Goal: Task Accomplishment & Management: Manage account settings

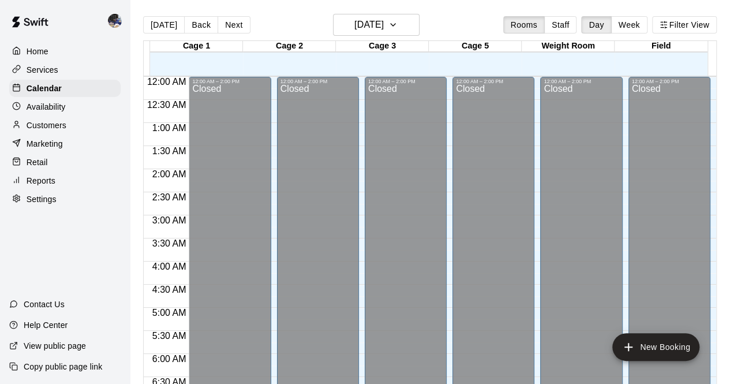
scroll to position [638, 0]
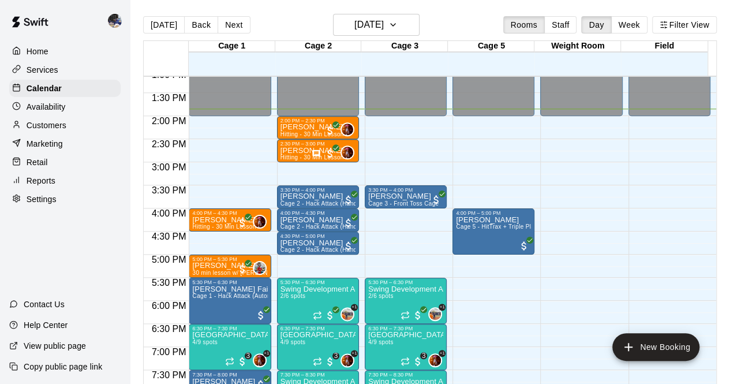
scroll to position [606, 0]
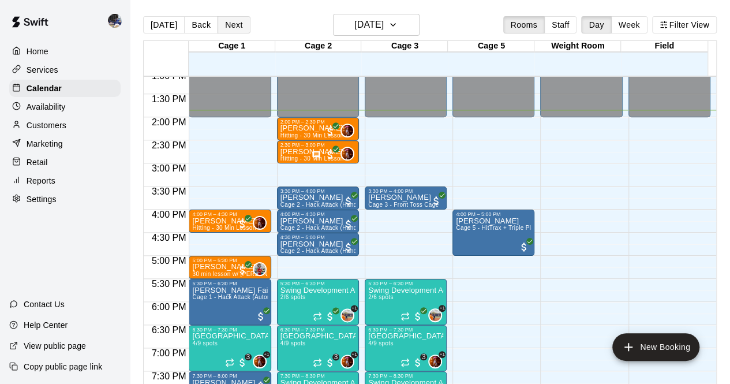
click at [233, 27] on button "Next" at bounding box center [233, 24] width 32 height 17
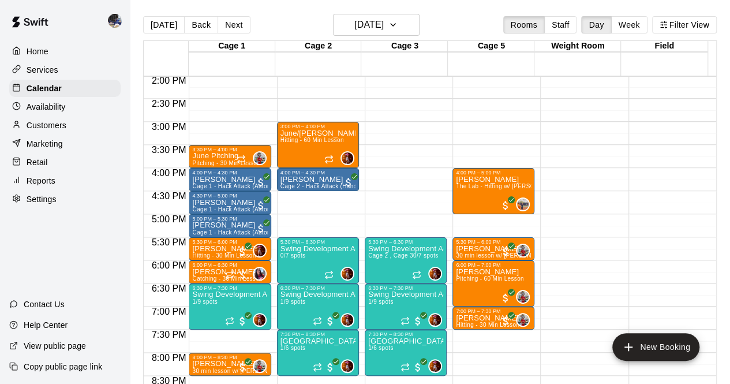
scroll to position [647, 0]
click at [197, 25] on button "Back" at bounding box center [201, 24] width 34 height 17
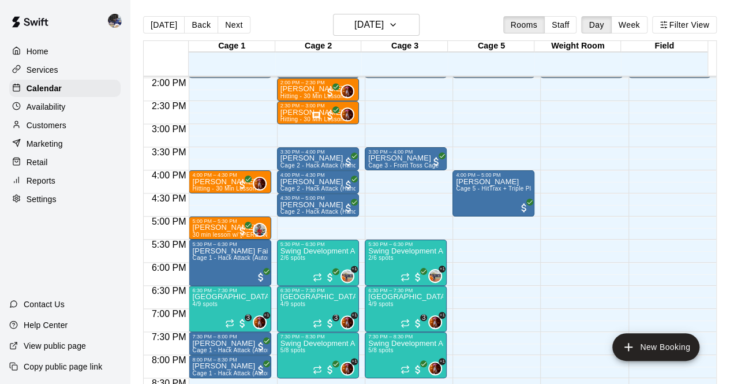
scroll to position [646, 0]
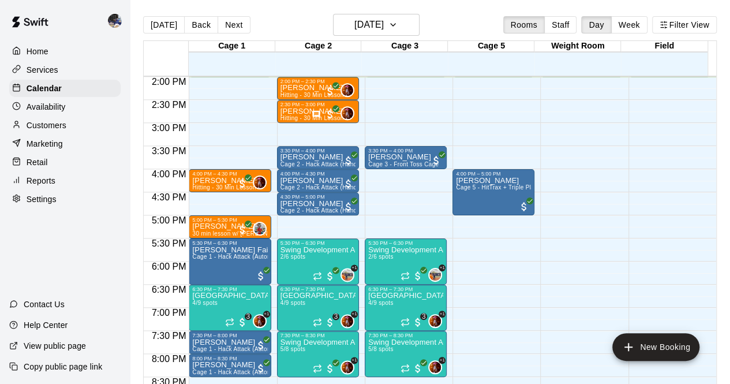
click at [45, 131] on p "Customers" at bounding box center [47, 125] width 40 height 12
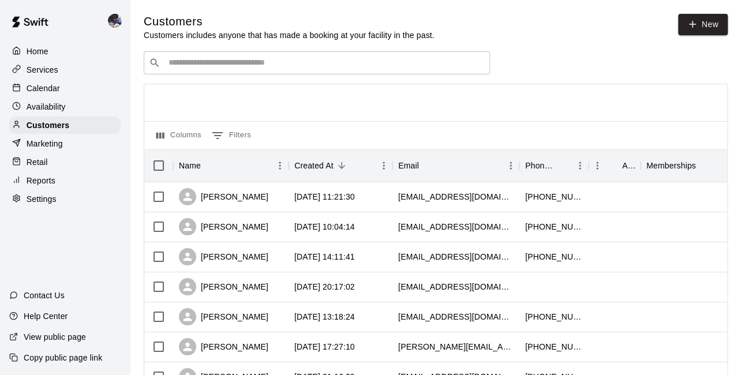
click at [249, 61] on input "Search customers by name or email" at bounding box center [325, 63] width 320 height 12
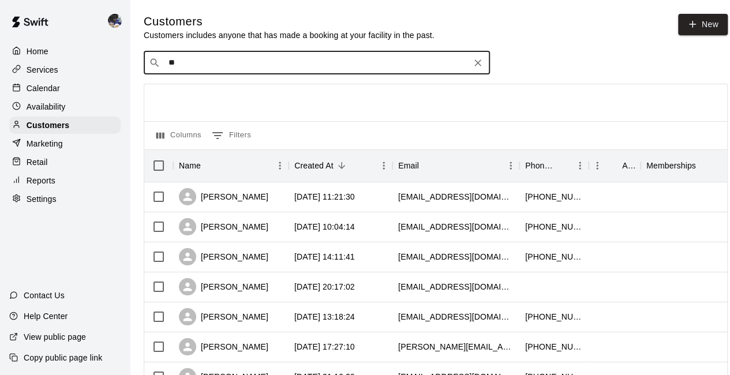
type input "*"
type input "****"
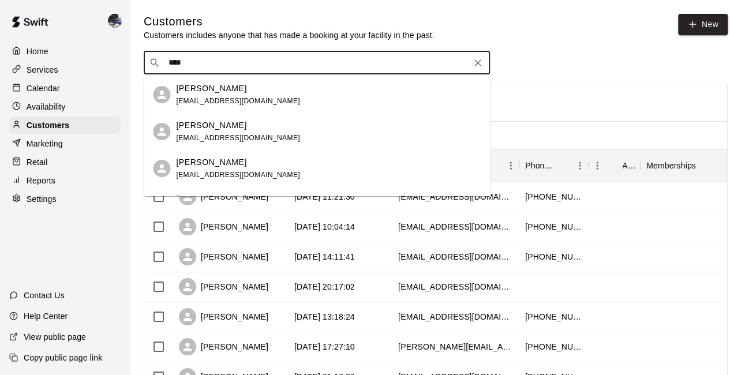
click at [231, 174] on span "[EMAIL_ADDRESS][DOMAIN_NAME]" at bounding box center [238, 175] width 124 height 8
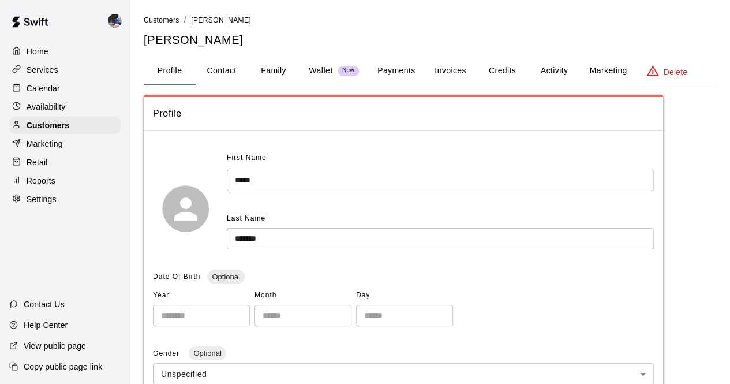
click at [275, 74] on button "Family" at bounding box center [273, 71] width 52 height 28
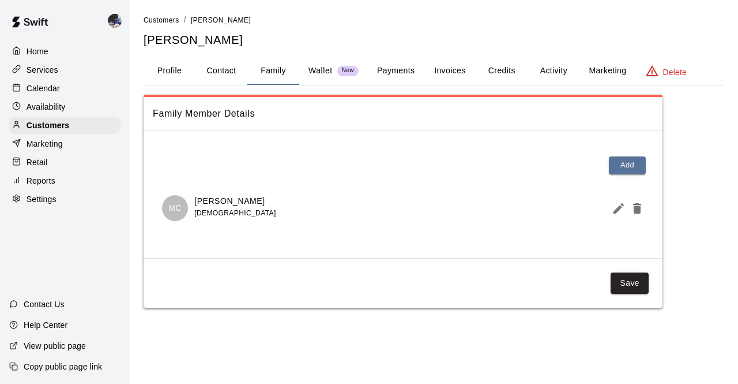
click at [333, 76] on div "Wallet New" at bounding box center [334, 71] width 50 height 12
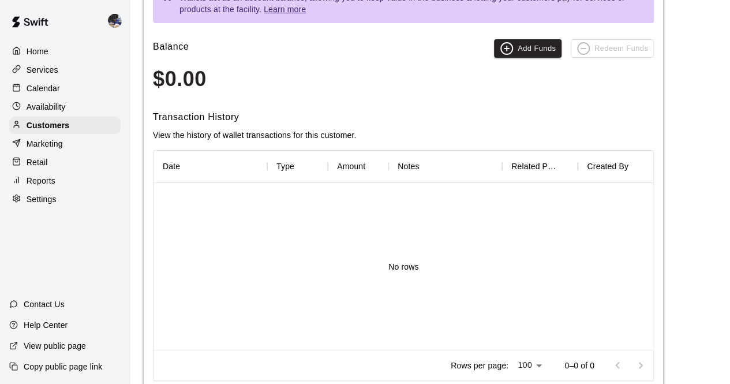
scroll to position [1, 0]
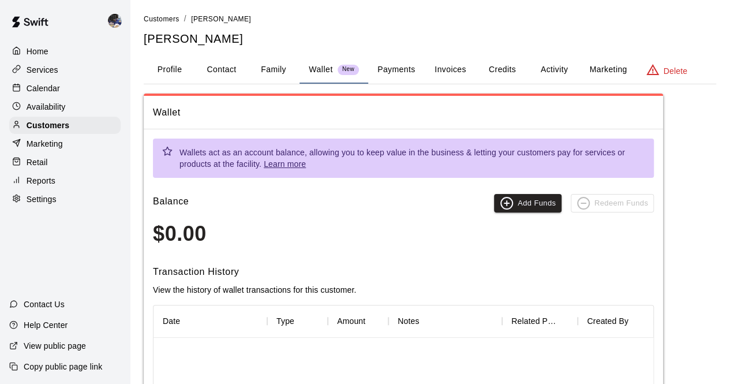
click at [399, 66] on button "Payments" at bounding box center [396, 70] width 56 height 28
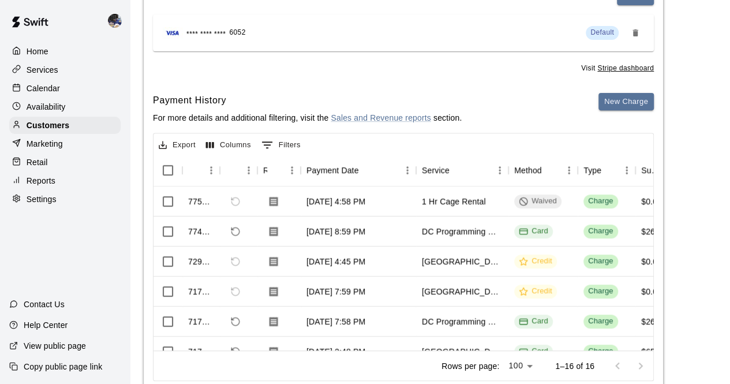
scroll to position [0, 0]
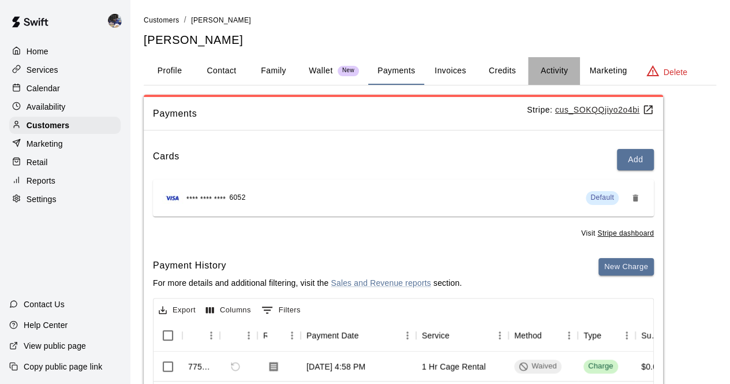
click at [563, 73] on button "Activity" at bounding box center [554, 71] width 52 height 28
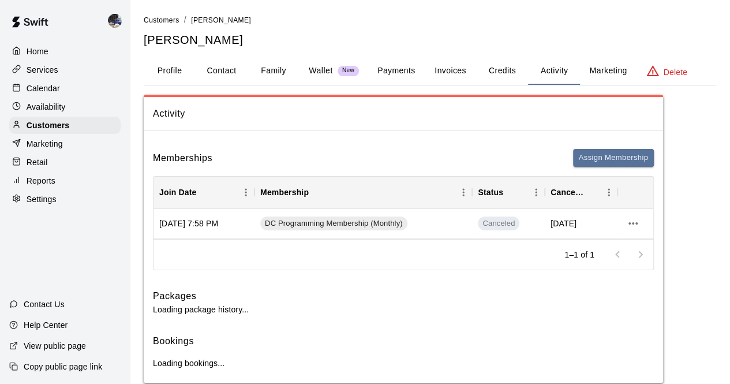
click at [513, 74] on button "Credits" at bounding box center [502, 71] width 52 height 28
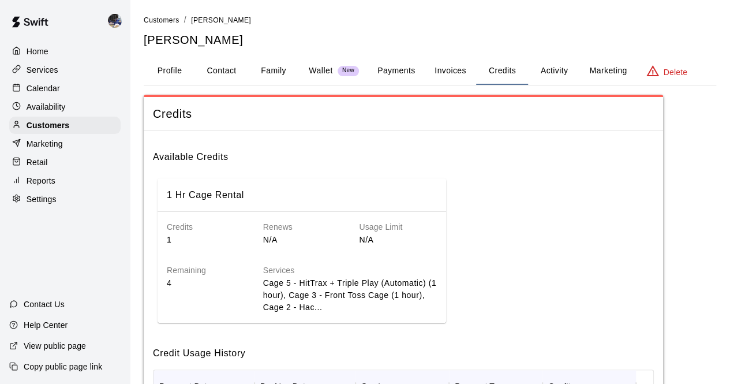
click at [47, 92] on p "Calendar" at bounding box center [43, 88] width 33 height 12
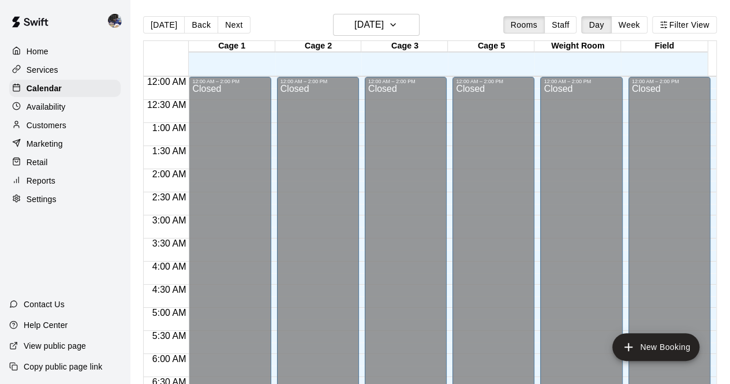
scroll to position [647, 0]
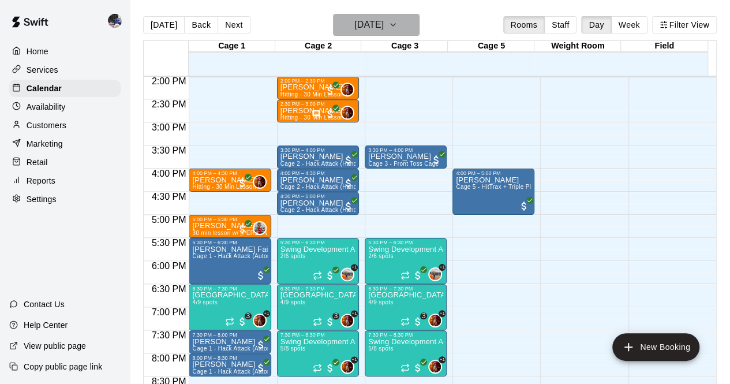
click at [378, 24] on h6 "[DATE]" at bounding box center [368, 25] width 29 height 16
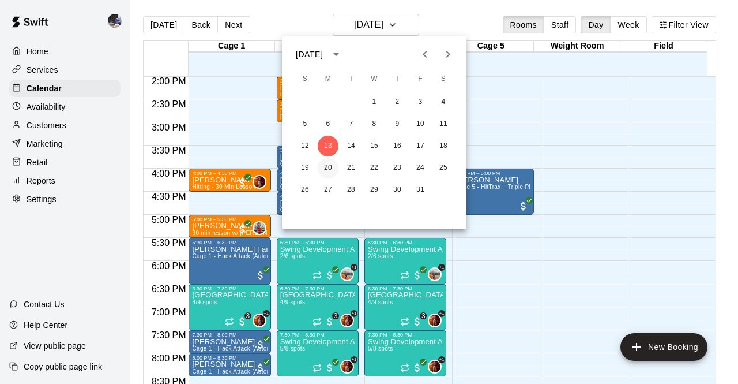
click at [324, 169] on button "20" at bounding box center [328, 167] width 21 height 21
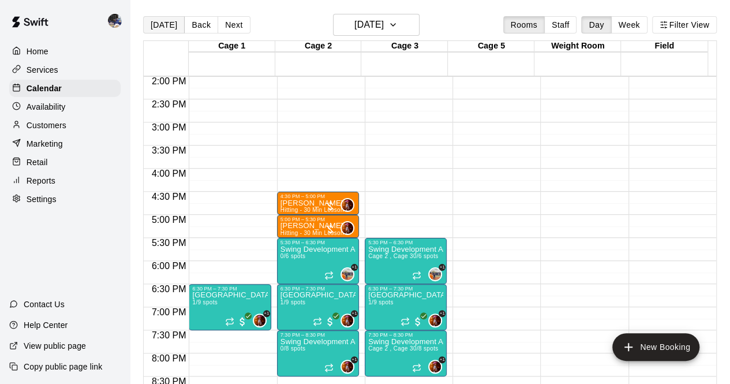
click at [152, 33] on button "[DATE]" at bounding box center [164, 24] width 42 height 17
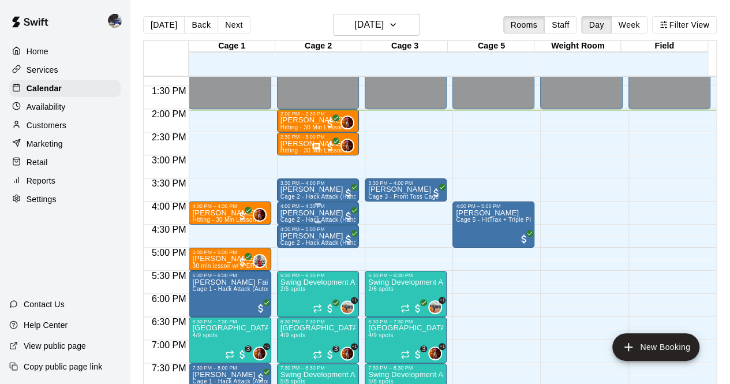
scroll to position [613, 0]
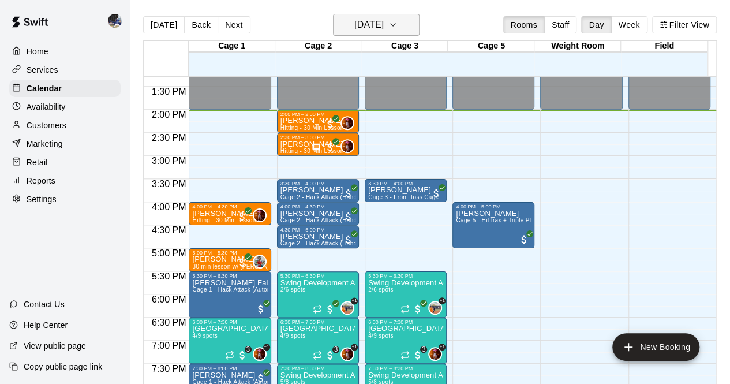
click at [361, 26] on h6 "[DATE]" at bounding box center [368, 25] width 29 height 16
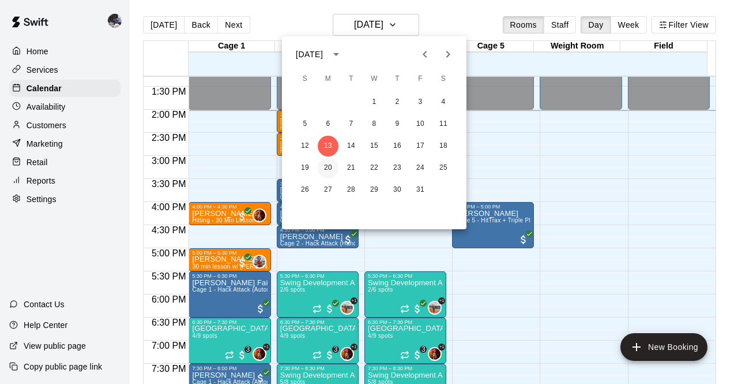
click at [329, 171] on button "20" at bounding box center [328, 167] width 21 height 21
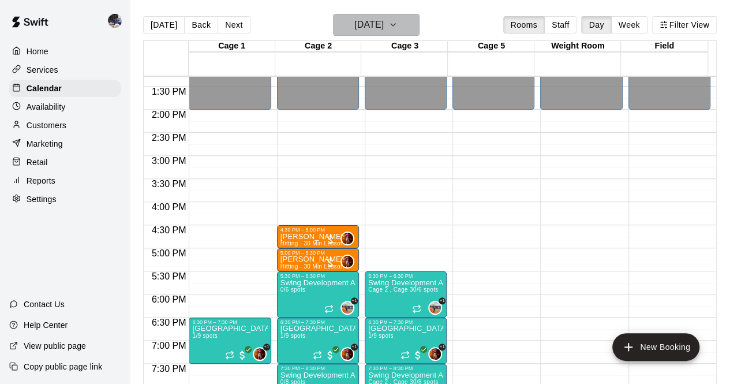
click at [384, 27] on h6 "[DATE]" at bounding box center [368, 25] width 29 height 16
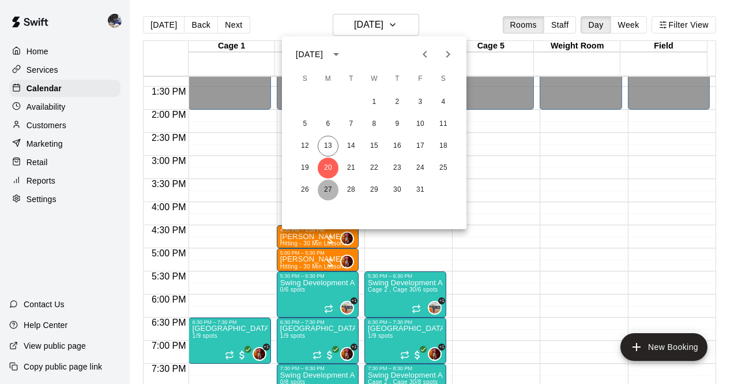
click at [333, 187] on button "27" at bounding box center [328, 189] width 21 height 21
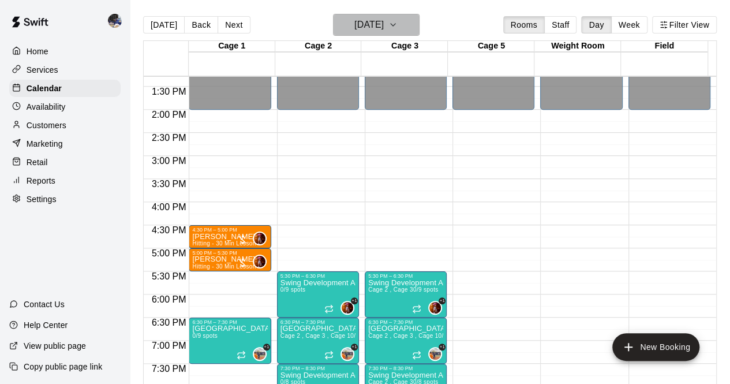
click at [356, 27] on h6 "[DATE]" at bounding box center [368, 25] width 29 height 16
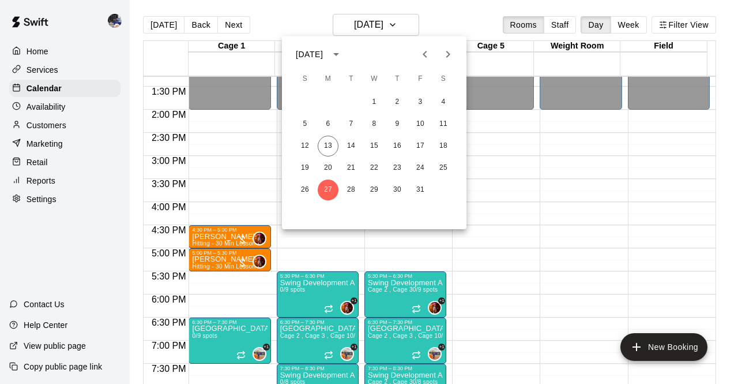
click at [445, 52] on icon "Next month" at bounding box center [448, 54] width 14 height 14
click at [323, 124] on button "3" at bounding box center [328, 124] width 21 height 21
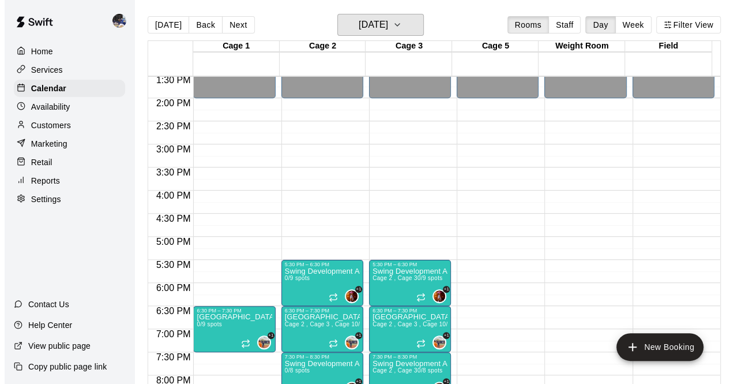
scroll to position [615, 0]
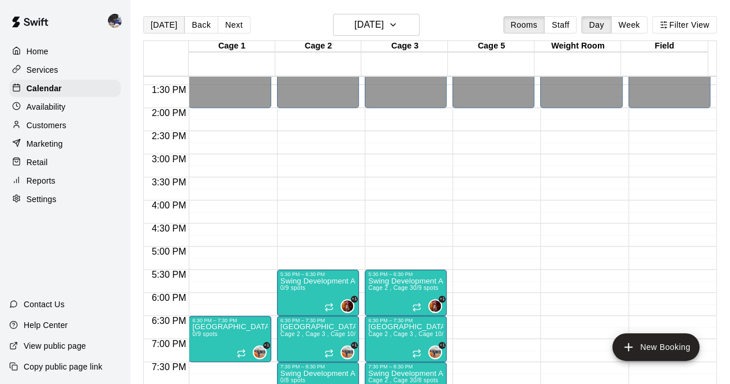
click at [164, 18] on button "[DATE]" at bounding box center [164, 24] width 42 height 17
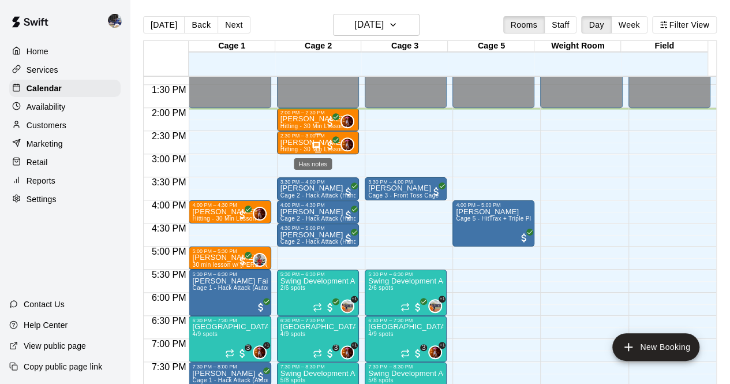
click at [312, 142] on icon "Has notes" at bounding box center [315, 144] width 7 height 7
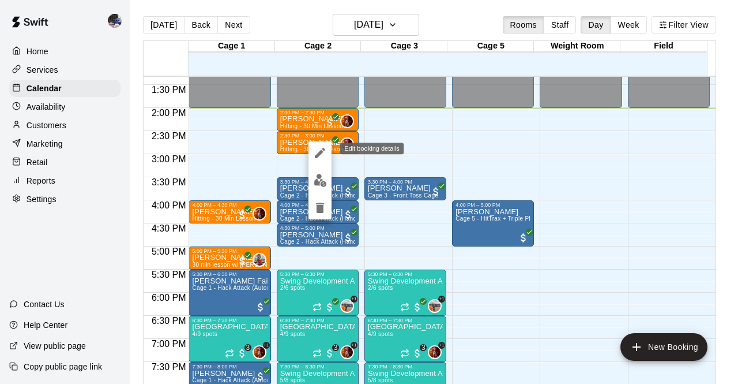
click at [320, 153] on icon "edit" at bounding box center [320, 153] width 10 height 10
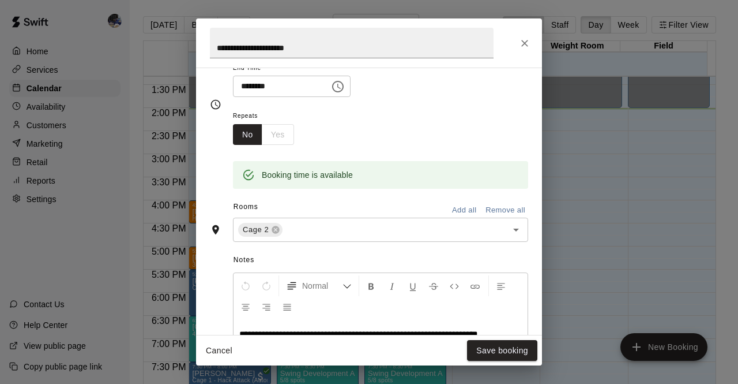
scroll to position [171, 0]
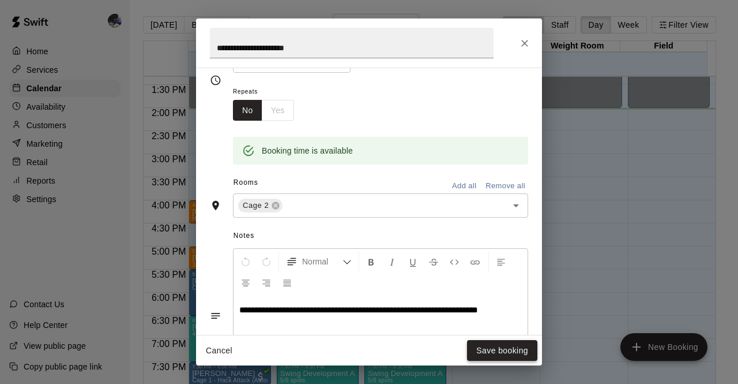
click at [510, 356] on button "Save booking" at bounding box center [502, 350] width 70 height 21
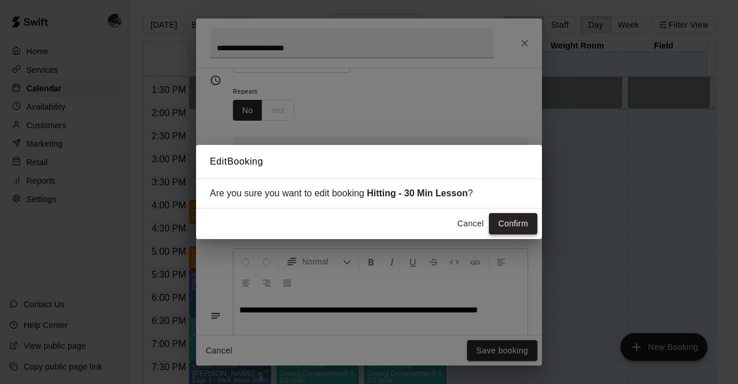
click at [520, 226] on button "Confirm" at bounding box center [513, 223] width 48 height 21
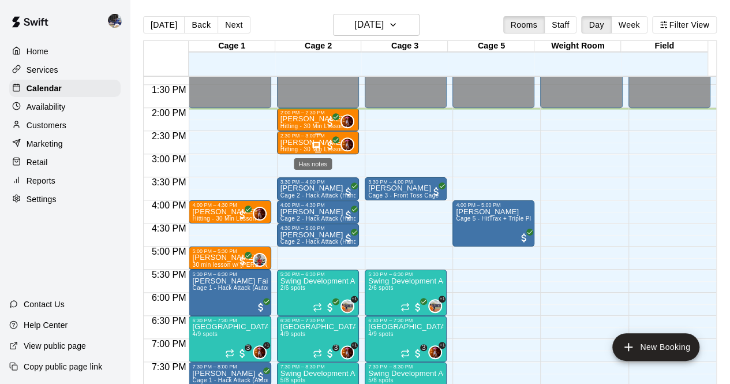
click at [315, 144] on icon "Has notes" at bounding box center [315, 144] width 7 height 7
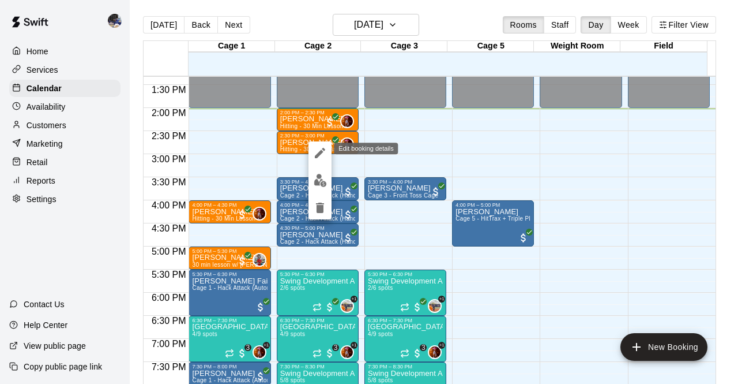
click at [317, 159] on icon "edit" at bounding box center [320, 153] width 14 height 14
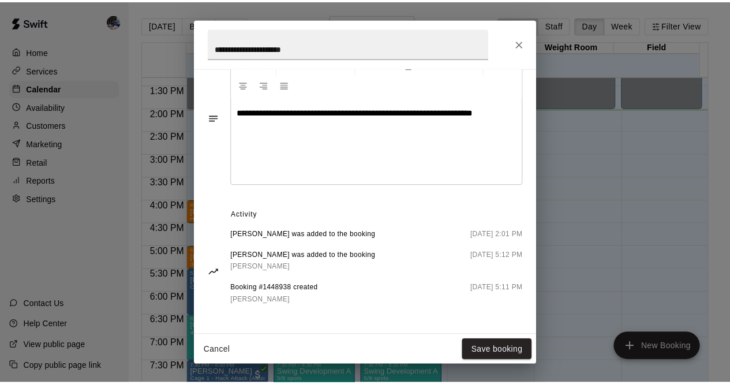
scroll to position [0, 0]
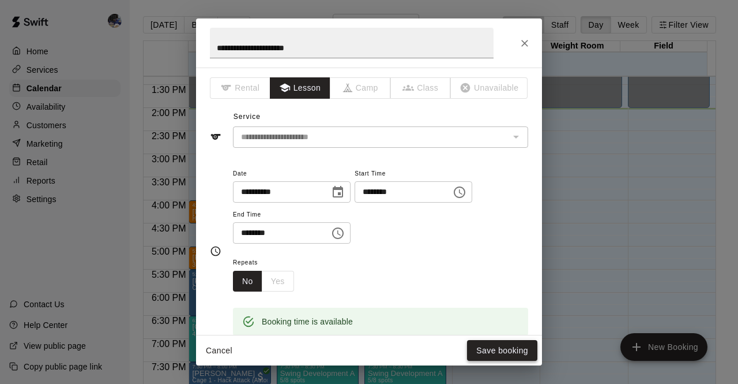
click at [494, 354] on button "Save booking" at bounding box center [502, 350] width 70 height 21
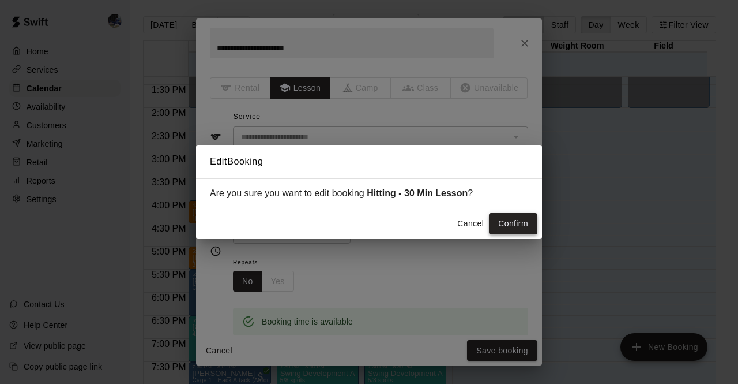
click at [514, 224] on button "Confirm" at bounding box center [513, 223] width 48 height 21
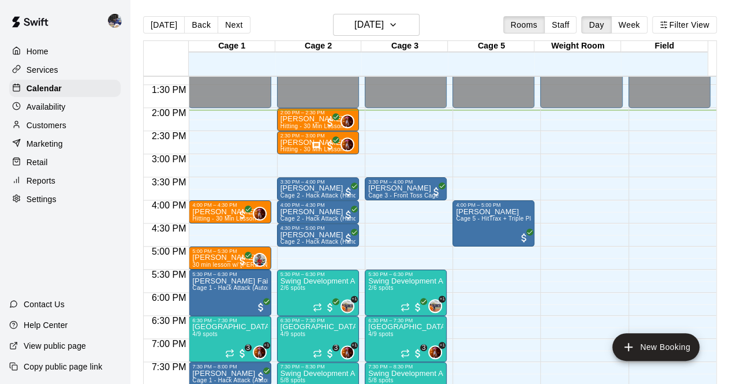
click at [47, 112] on p "Availability" at bounding box center [46, 107] width 39 height 12
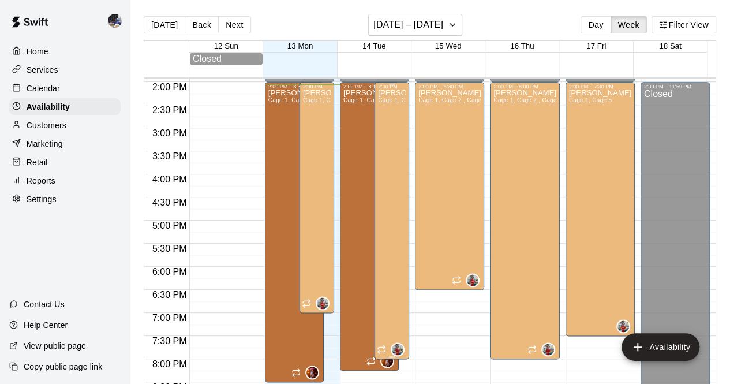
scroll to position [644, 0]
